Goal: Navigation & Orientation: Find specific page/section

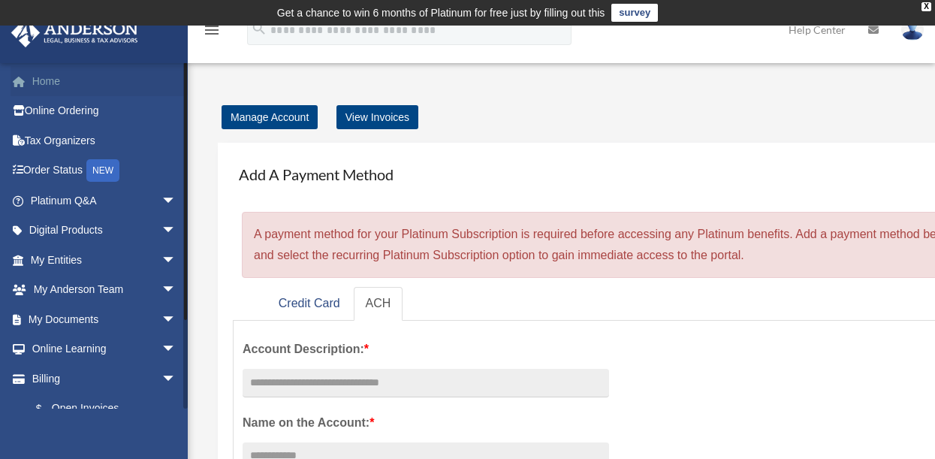
click at [44, 80] on link "Home" at bounding box center [105, 81] width 188 height 30
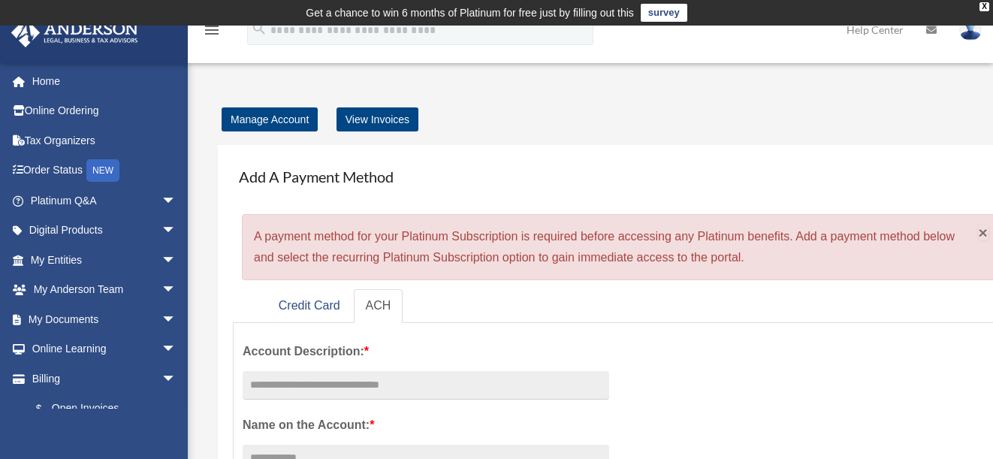
click at [934, 232] on span "×" at bounding box center [983, 232] width 10 height 17
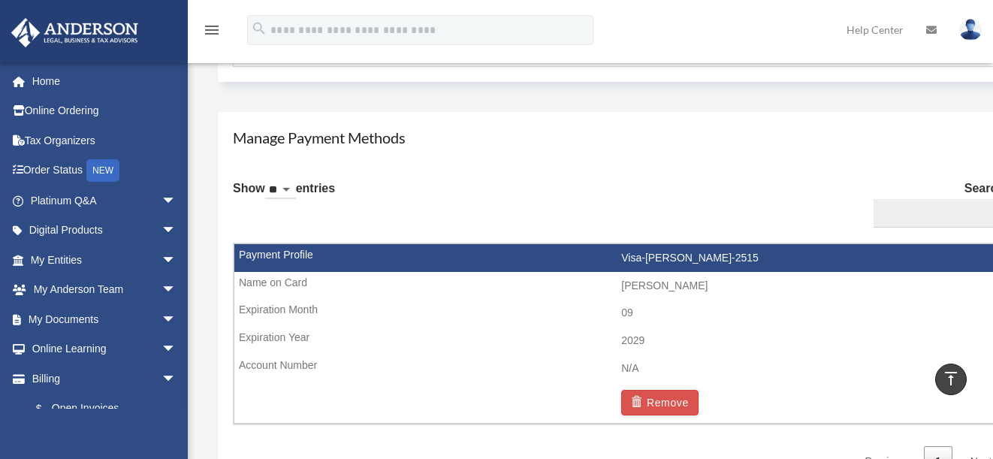
scroll to position [826, 0]
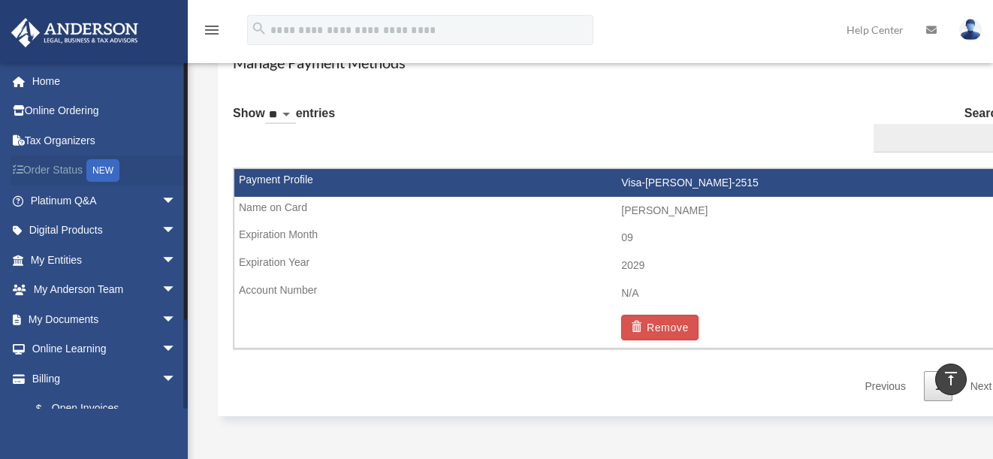
click at [73, 167] on link "Order Status NEW" at bounding box center [105, 170] width 188 height 31
click at [114, 173] on div "NEW" at bounding box center [102, 170] width 33 height 23
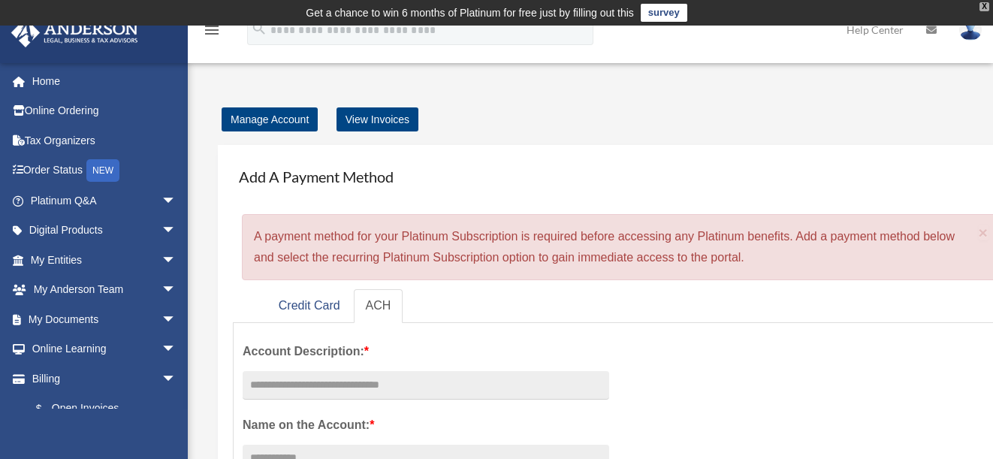
click at [983, 7] on div "X" at bounding box center [984, 6] width 10 height 9
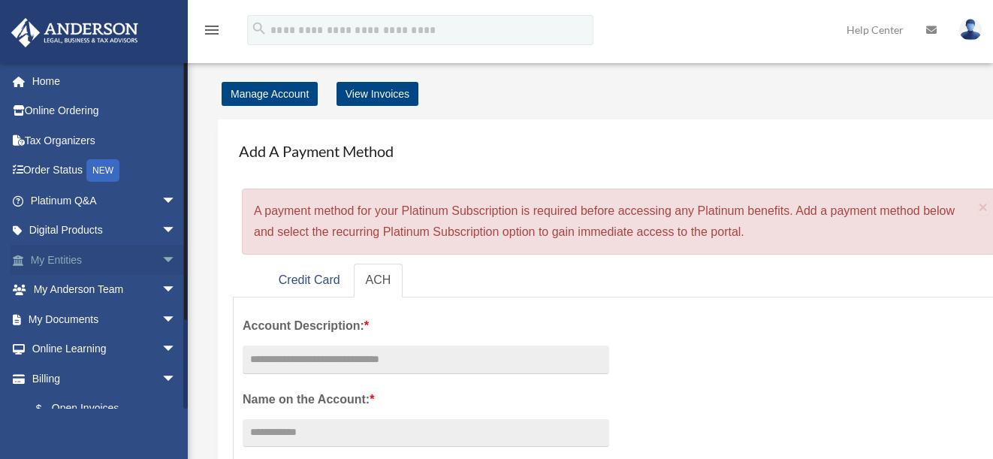
click at [65, 258] on link "My Entities arrow_drop_down" at bounding box center [105, 260] width 188 height 30
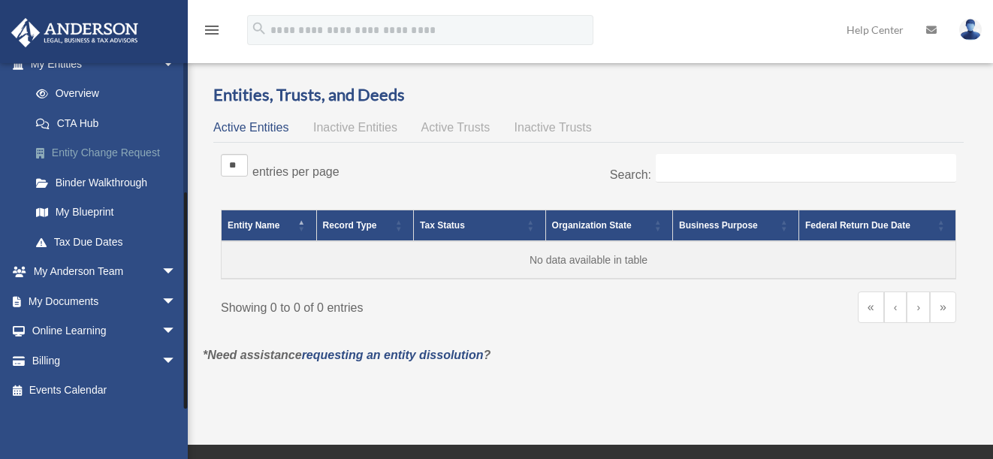
scroll to position [150, 0]
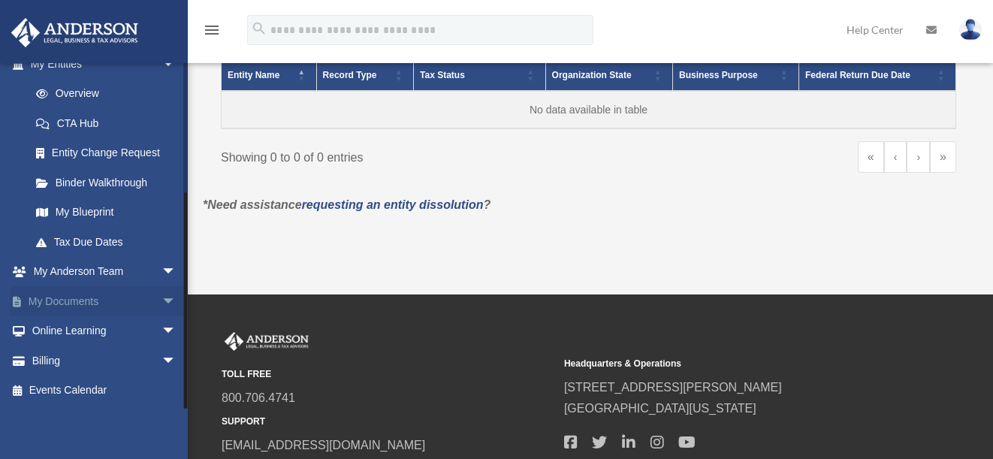
click at [161, 300] on span "arrow_drop_down" at bounding box center [176, 301] width 30 height 31
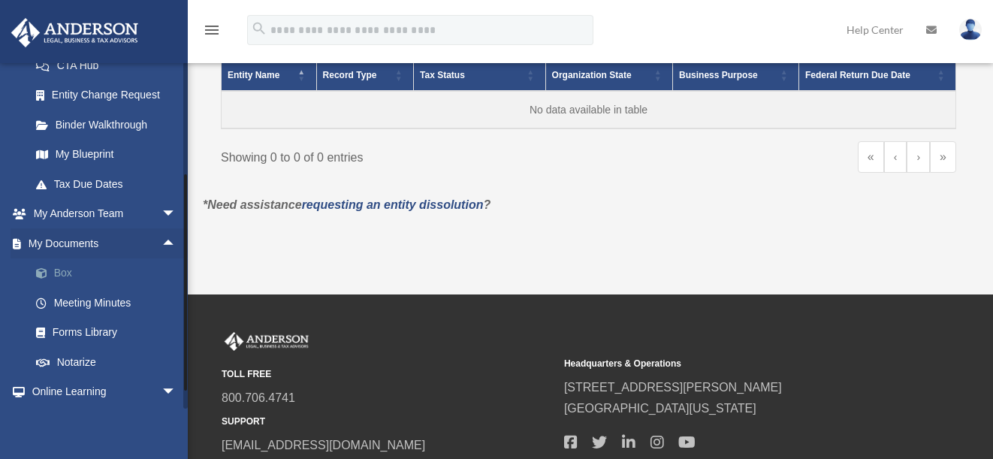
scroll to position [271, 0]
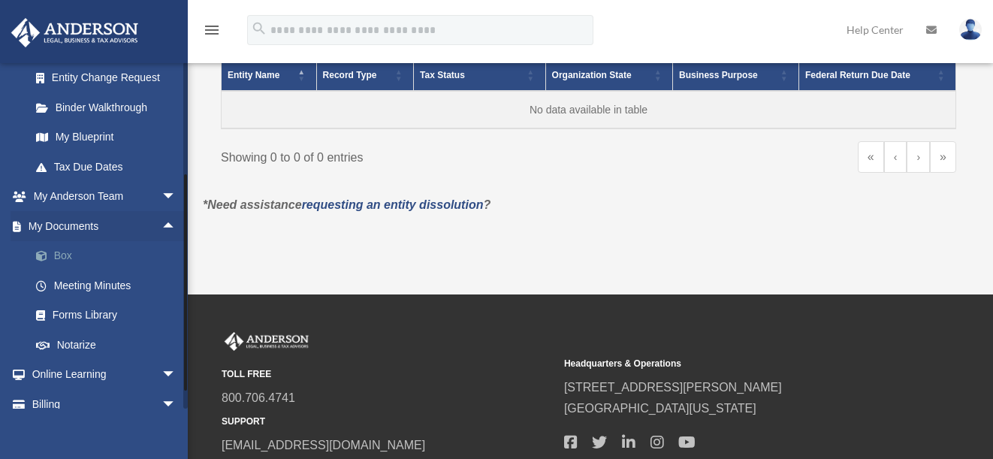
click at [60, 258] on link "Box" at bounding box center [110, 256] width 178 height 30
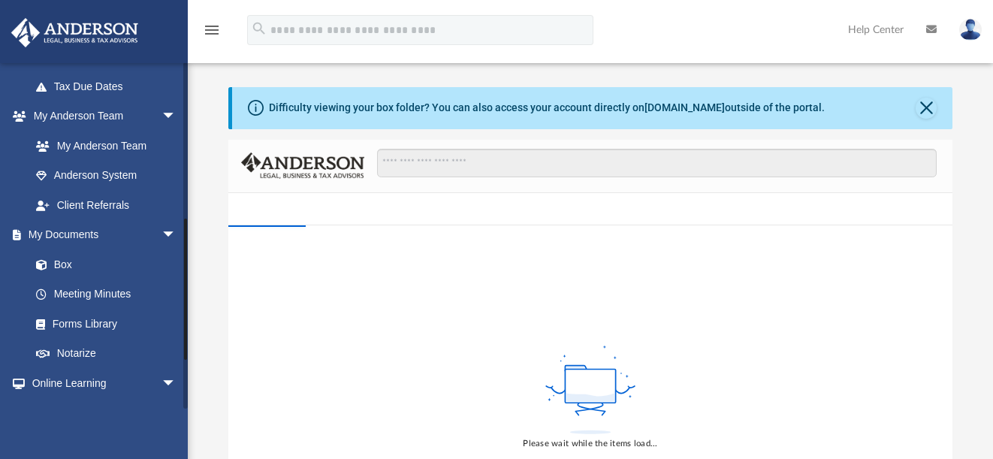
scroll to position [375, 0]
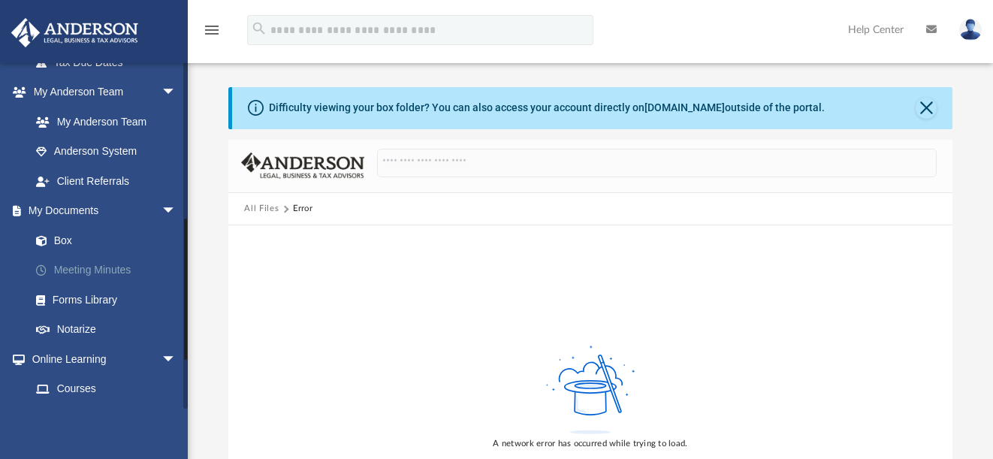
click at [81, 267] on link "Meeting Minutes" at bounding box center [110, 270] width 178 height 30
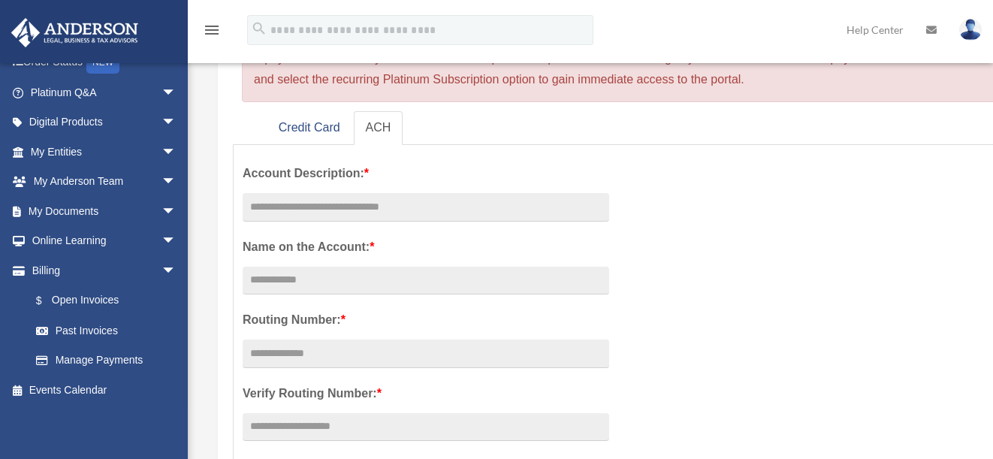
scroll to position [300, 0]
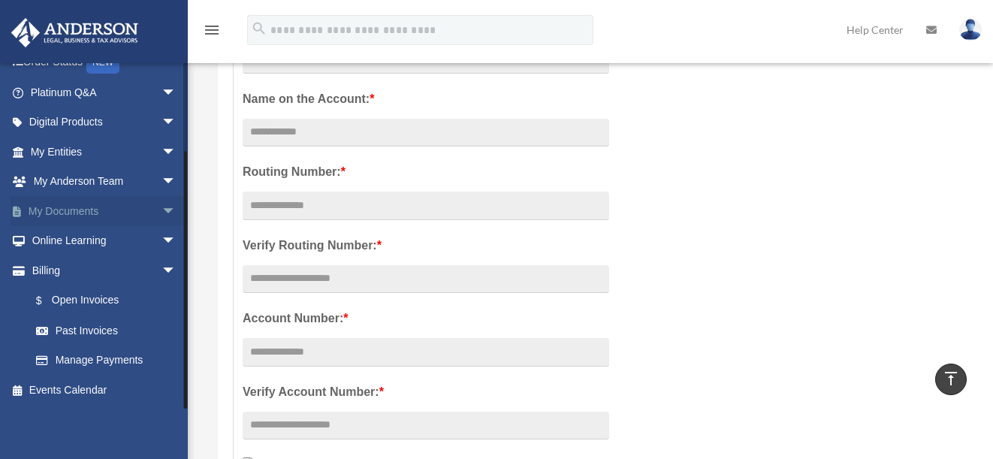
click at [161, 211] on span "arrow_drop_down" at bounding box center [176, 211] width 30 height 31
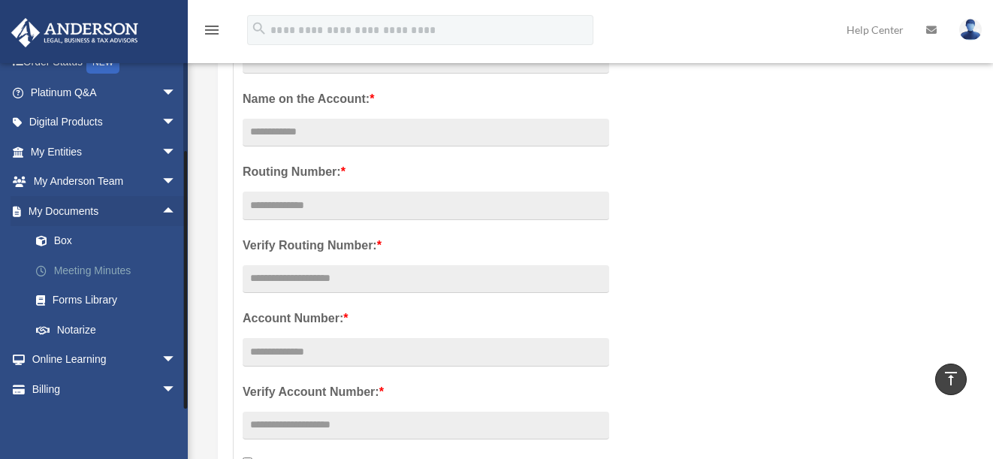
click at [87, 272] on link "Meeting Minutes" at bounding box center [110, 270] width 178 height 30
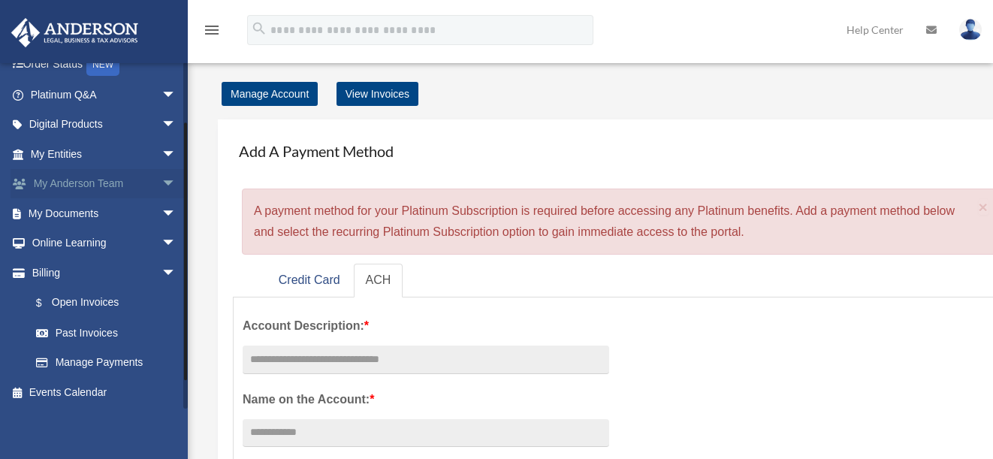
scroll to position [108, 0]
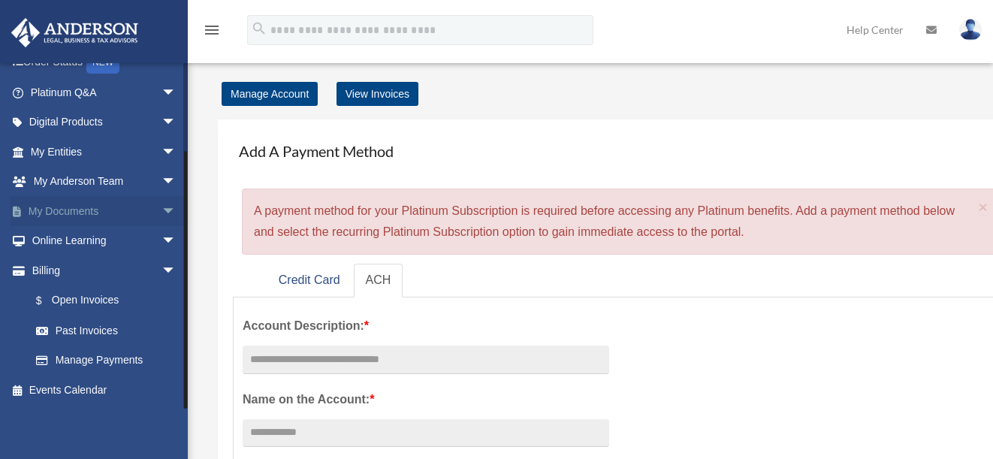
click at [161, 210] on span "arrow_drop_down" at bounding box center [176, 211] width 30 height 31
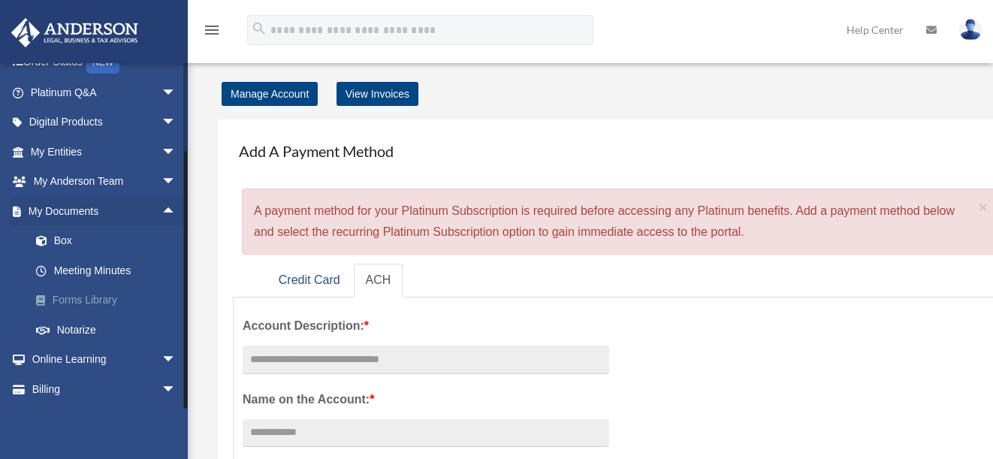
click at [74, 300] on link "Forms Library" at bounding box center [110, 300] width 178 height 30
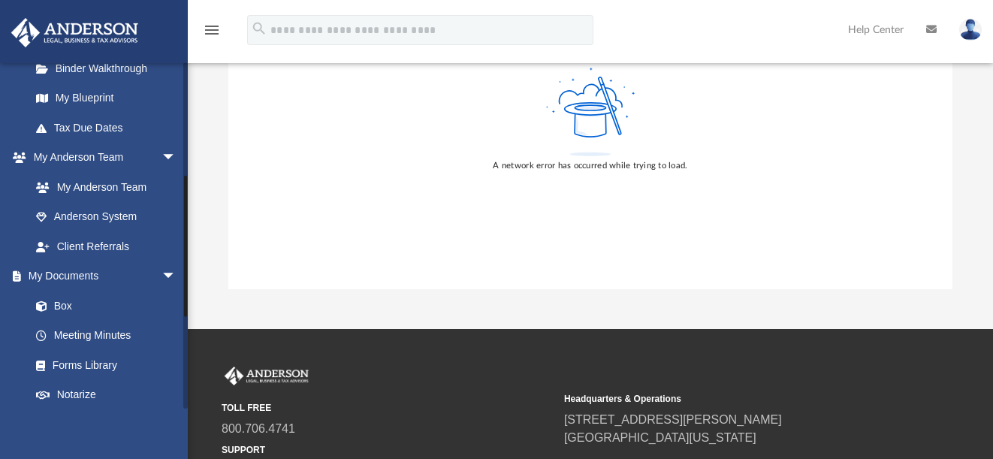
scroll to position [267, 0]
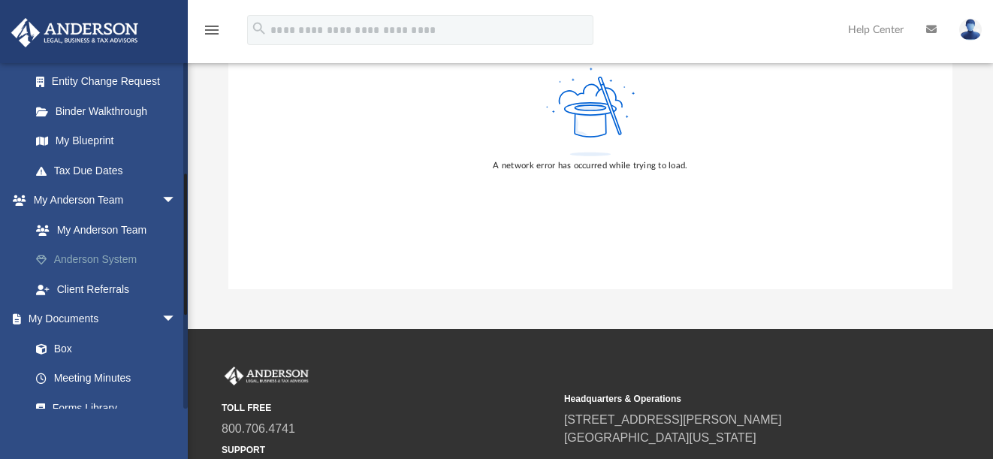
click at [132, 261] on link "Anderson System" at bounding box center [110, 260] width 178 height 30
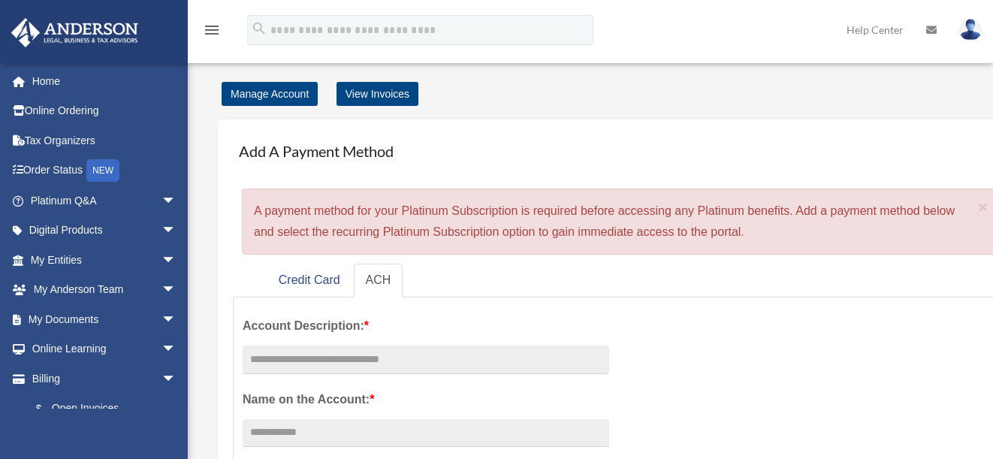
scroll to position [108, 0]
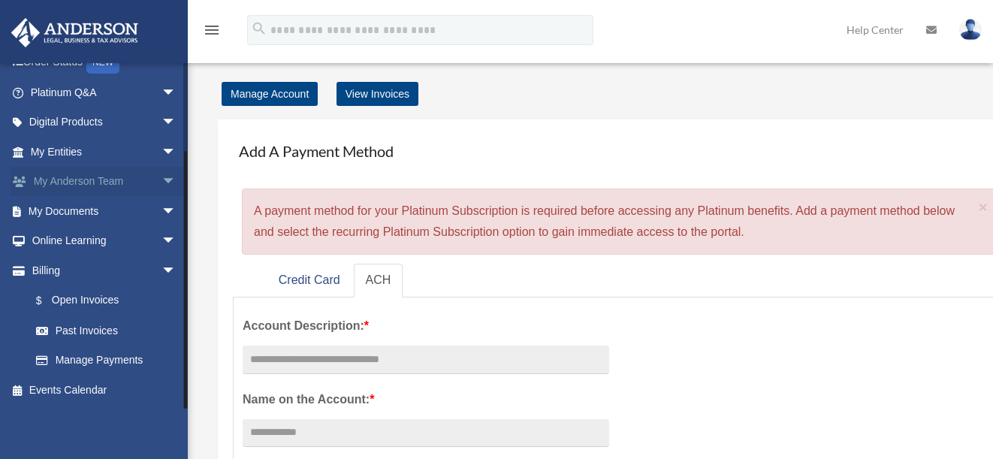
click at [161, 179] on span "arrow_drop_down" at bounding box center [176, 182] width 30 height 31
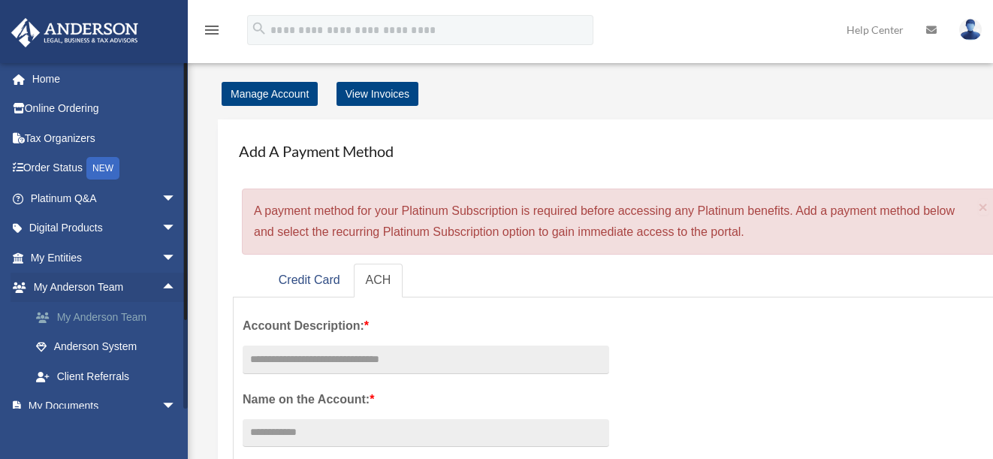
scroll to position [0, 0]
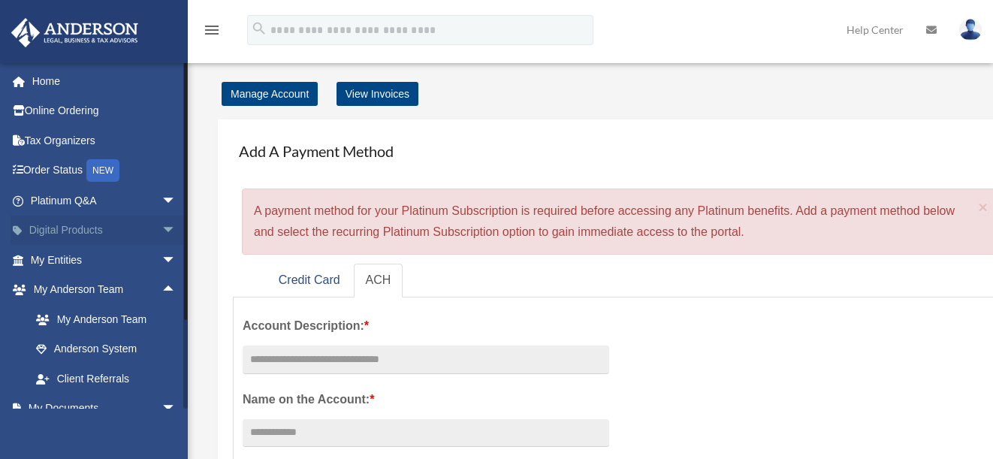
click at [161, 228] on span "arrow_drop_down" at bounding box center [176, 231] width 30 height 31
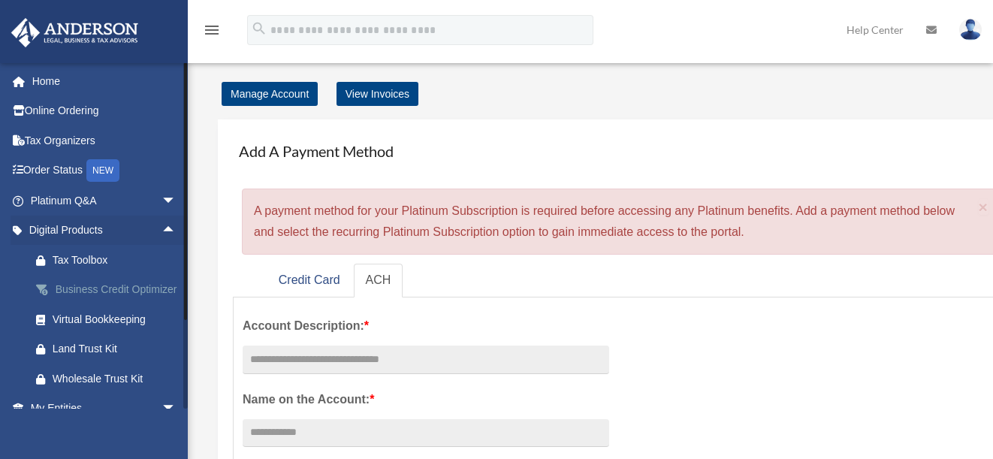
click at [87, 290] on div "Business Credit Optimizer" at bounding box center [117, 289] width 128 height 19
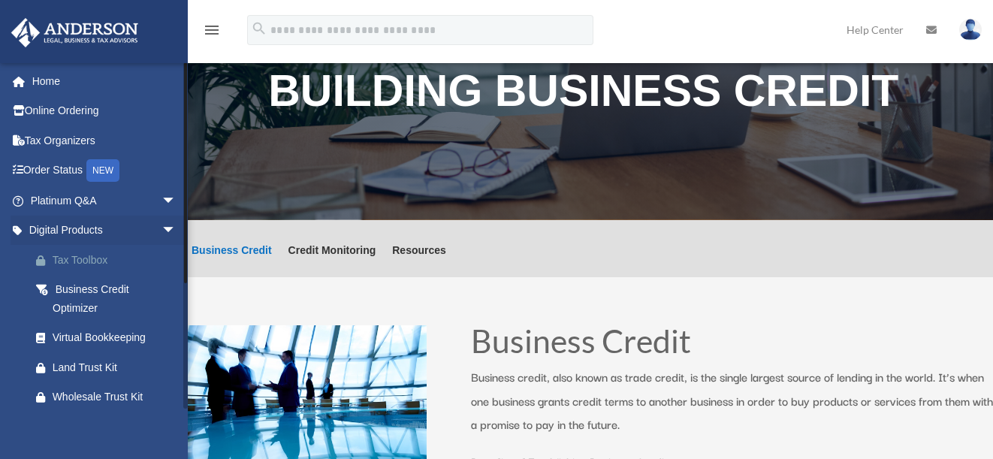
click at [77, 262] on div "Tax Toolbox" at bounding box center [117, 260] width 128 height 19
